Goal: Information Seeking & Learning: Learn about a topic

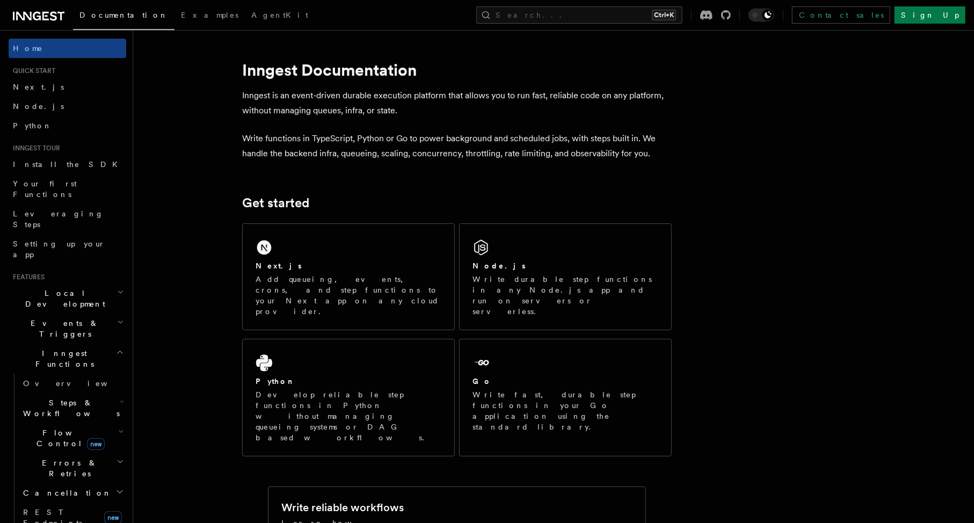
click at [119, 321] on icon "button" at bounding box center [121, 322] width 4 height 2
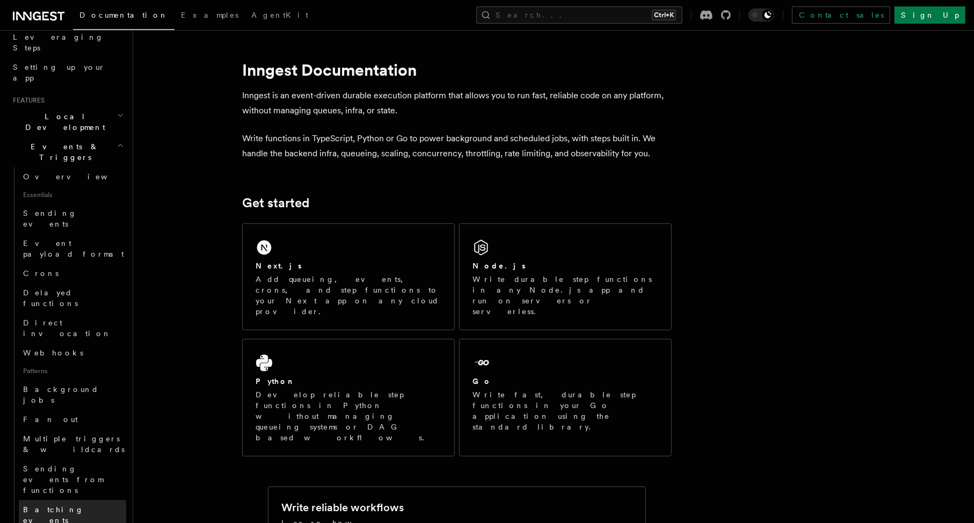
scroll to position [131, 0]
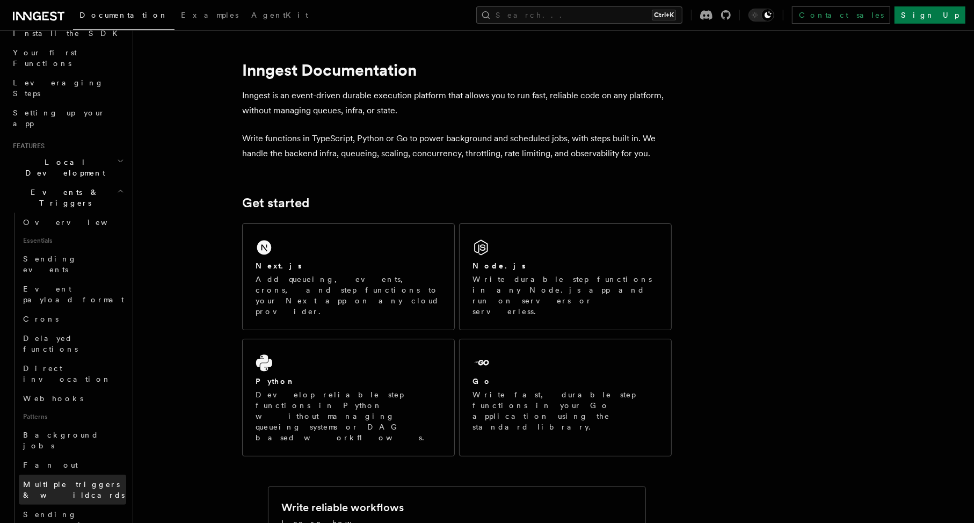
click at [54, 479] on span "Multiple triggers & wildcards" at bounding box center [74, 489] width 103 height 21
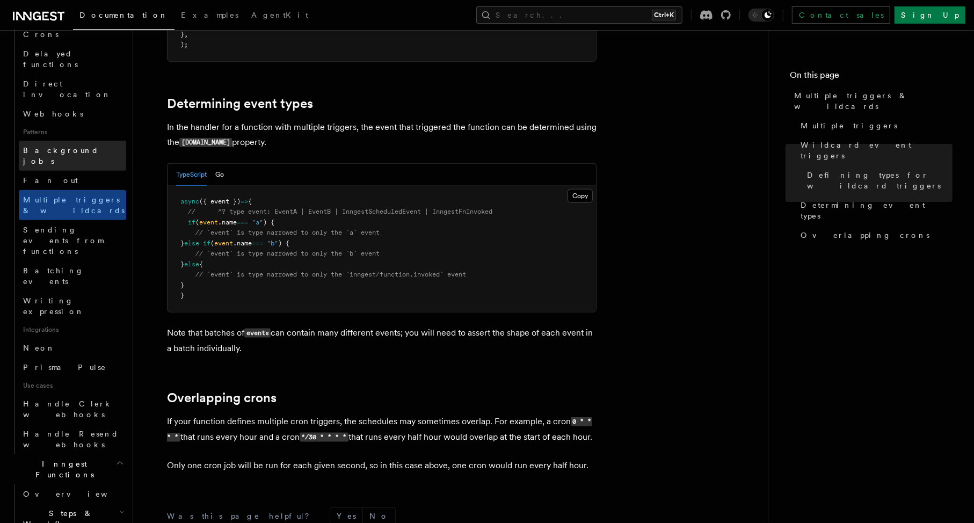
scroll to position [417, 0]
click at [53, 503] on h2 "Steps & Workflows" at bounding box center [72, 518] width 107 height 30
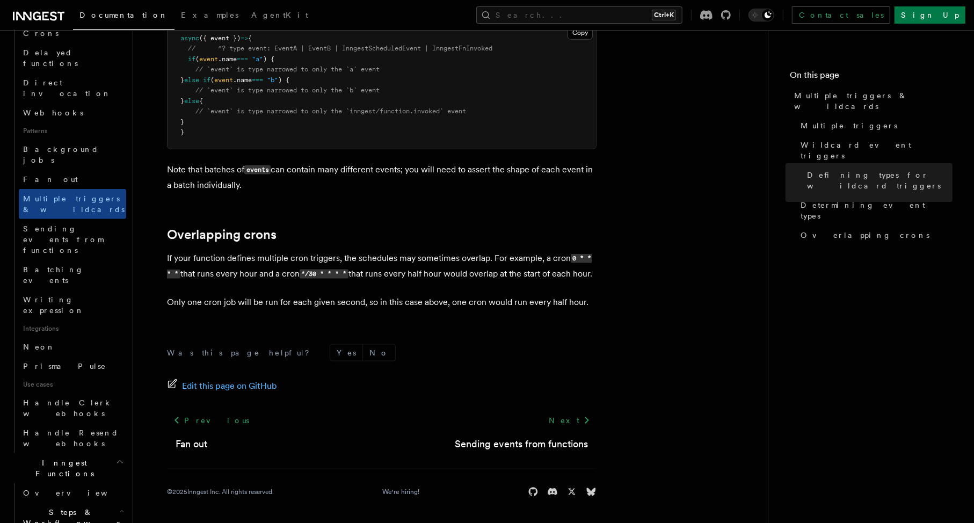
click at [64, 507] on span "Steps & Workflows" at bounding box center [69, 517] width 101 height 21
drag, startPoint x: 64, startPoint y: 338, endPoint x: 294, endPoint y: 230, distance: 253.7
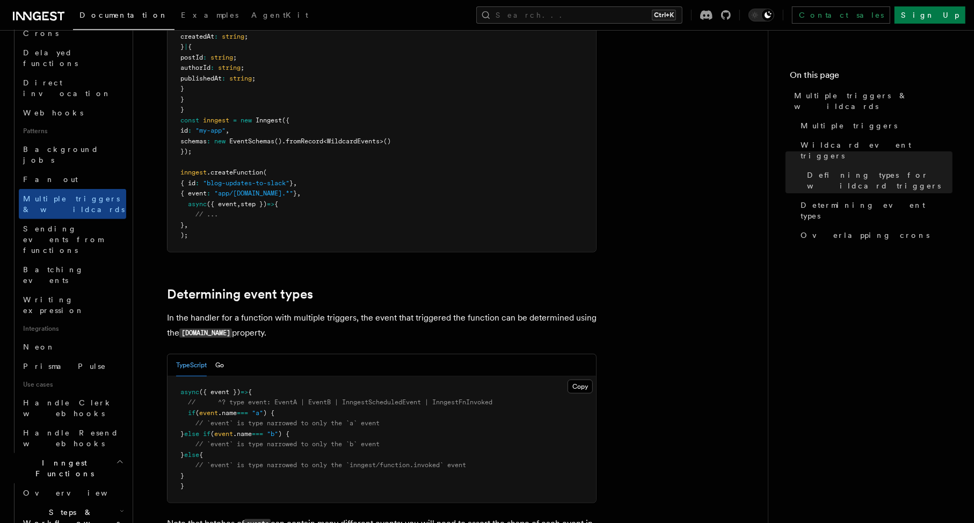
scroll to position [806, 0]
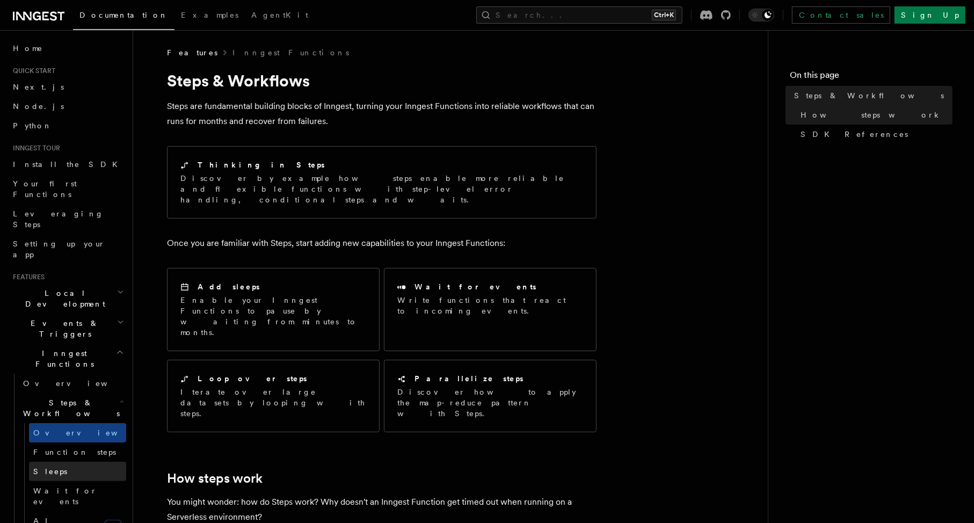
click at [42, 467] on span "Sleeps" at bounding box center [50, 471] width 34 height 9
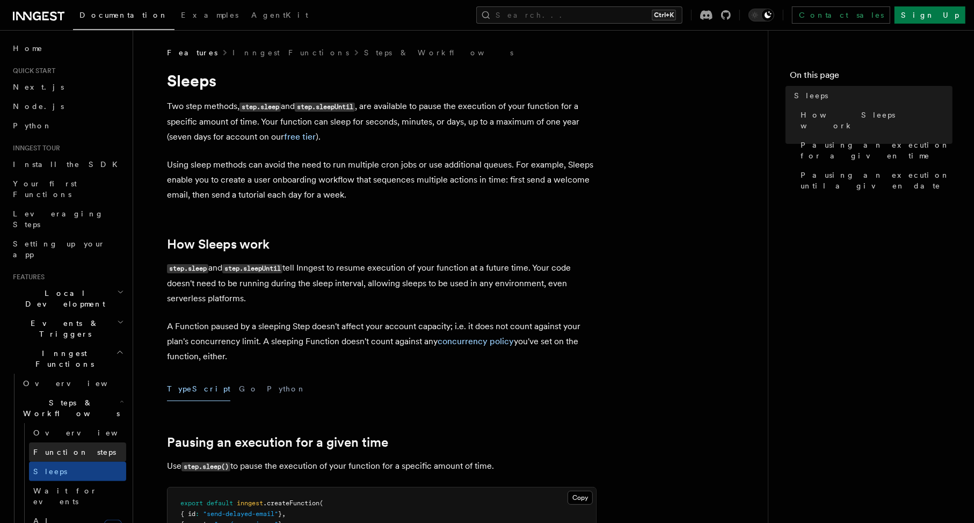
click at [75, 448] on span "Function steps" at bounding box center [74, 452] width 83 height 9
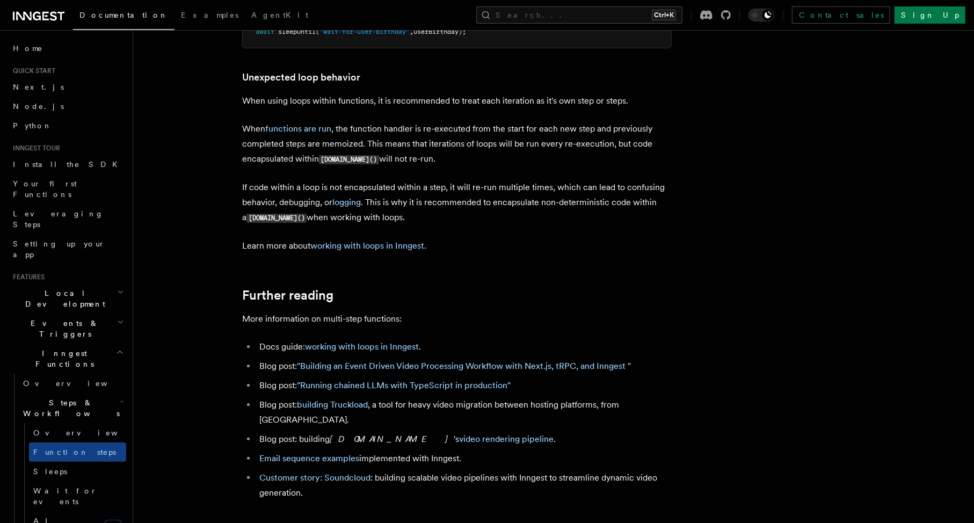
scroll to position [3466, 0]
